Goal: Task Accomplishment & Management: Use online tool/utility

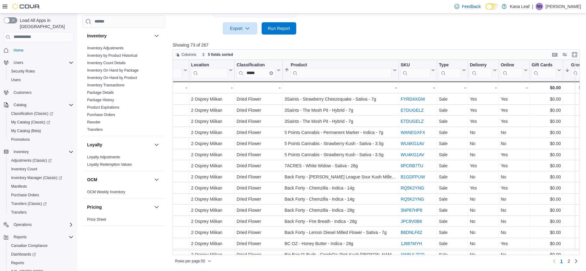
scroll to position [200, 0]
click at [96, 119] on link "Reorder" at bounding box center [93, 119] width 13 height 4
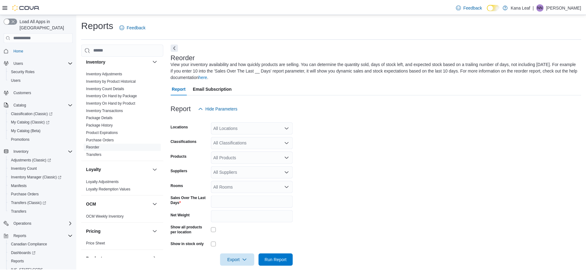
scroll to position [9, 0]
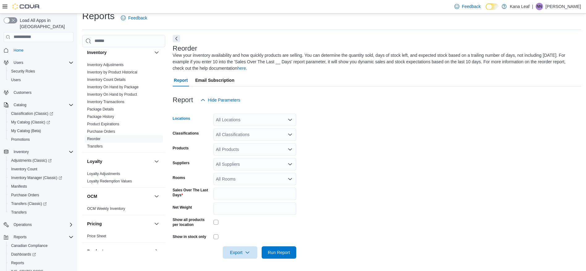
click at [259, 117] on div "All Locations" at bounding box center [255, 120] width 83 height 12
click at [248, 140] on span "2 Osprey Miikan" at bounding box center [242, 139] width 31 height 6
click at [279, 251] on span "Run Report" at bounding box center [279, 252] width 22 height 6
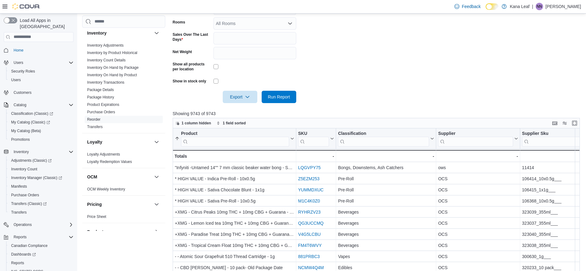
scroll to position [168, 0]
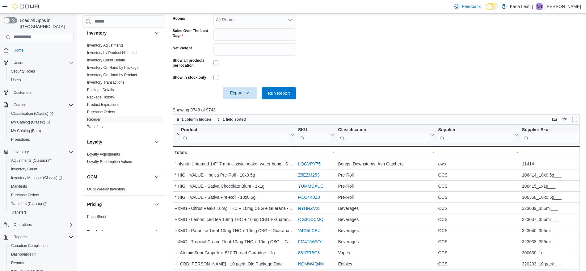
click at [248, 95] on icon "button" at bounding box center [247, 93] width 5 height 5
click at [247, 107] on span "Export to Excel" at bounding box center [241, 105] width 28 height 5
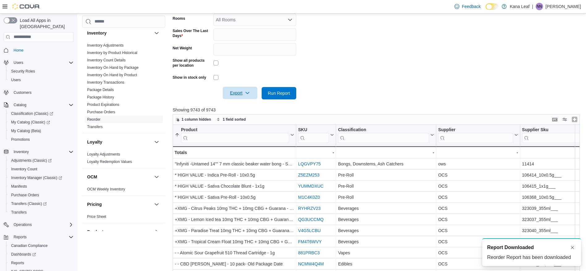
scroll to position [0, 0]
